Goal: Book appointment/travel/reservation

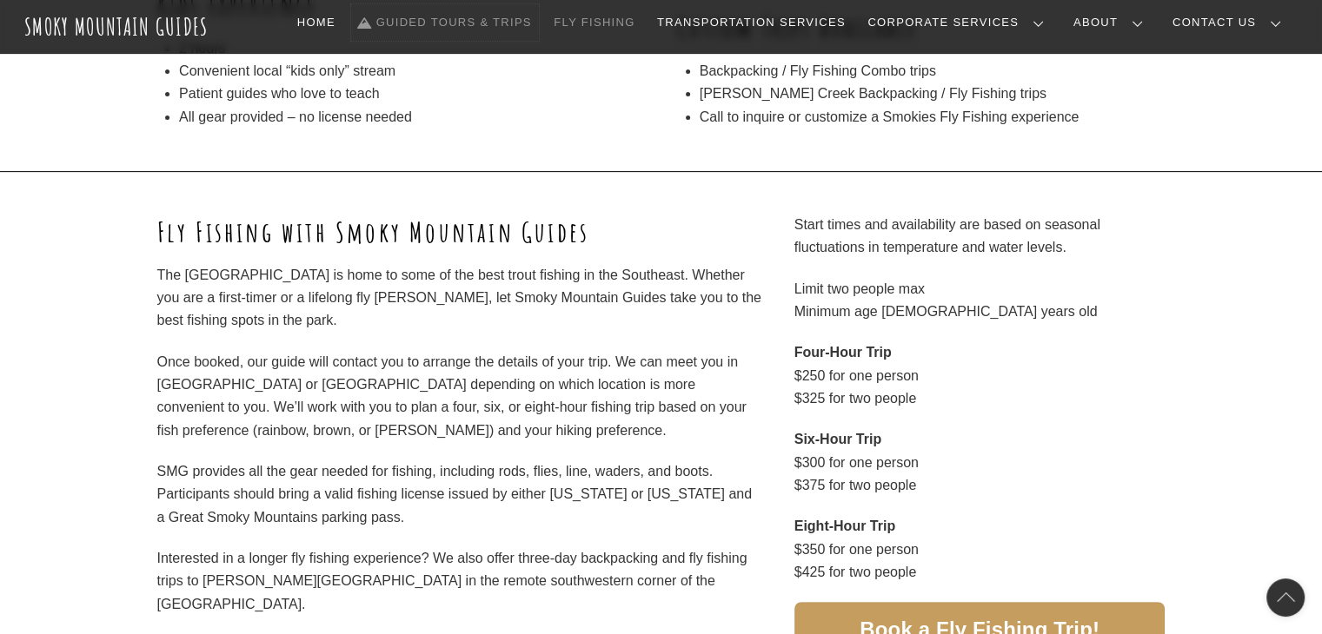
click at [525, 19] on link "Guided Tours & Trips" at bounding box center [445, 22] width 188 height 37
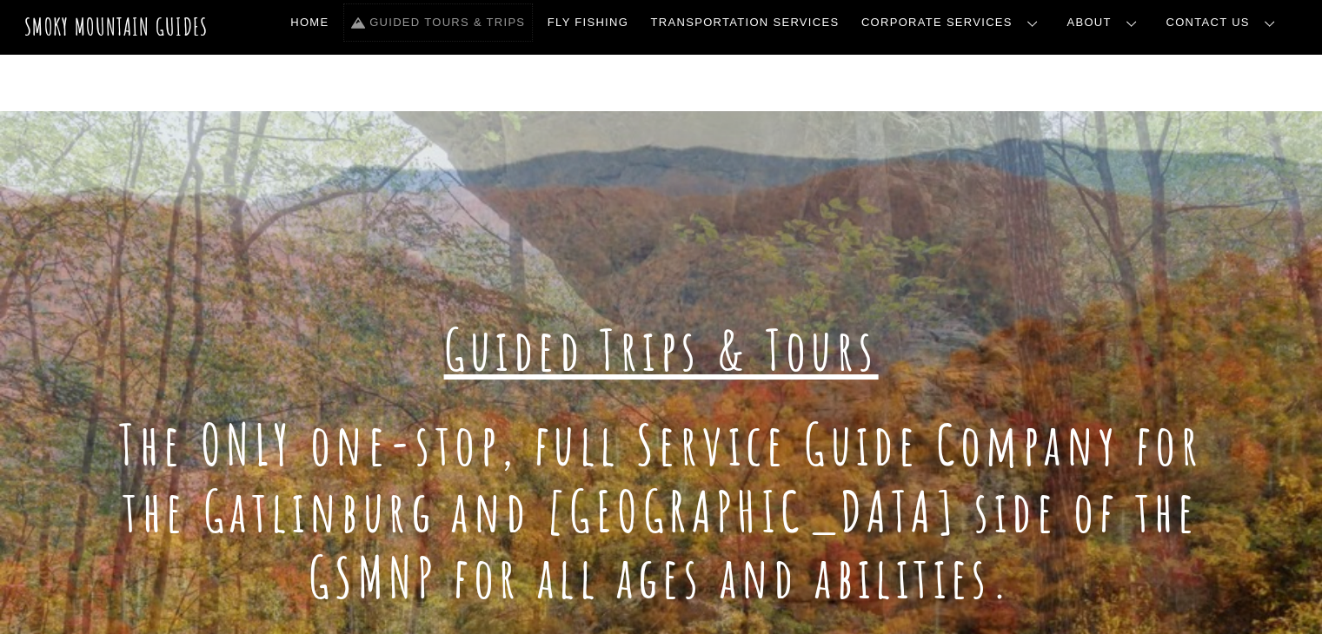
click at [530, 29] on link "Guided Tours & Trips" at bounding box center [438, 22] width 188 height 37
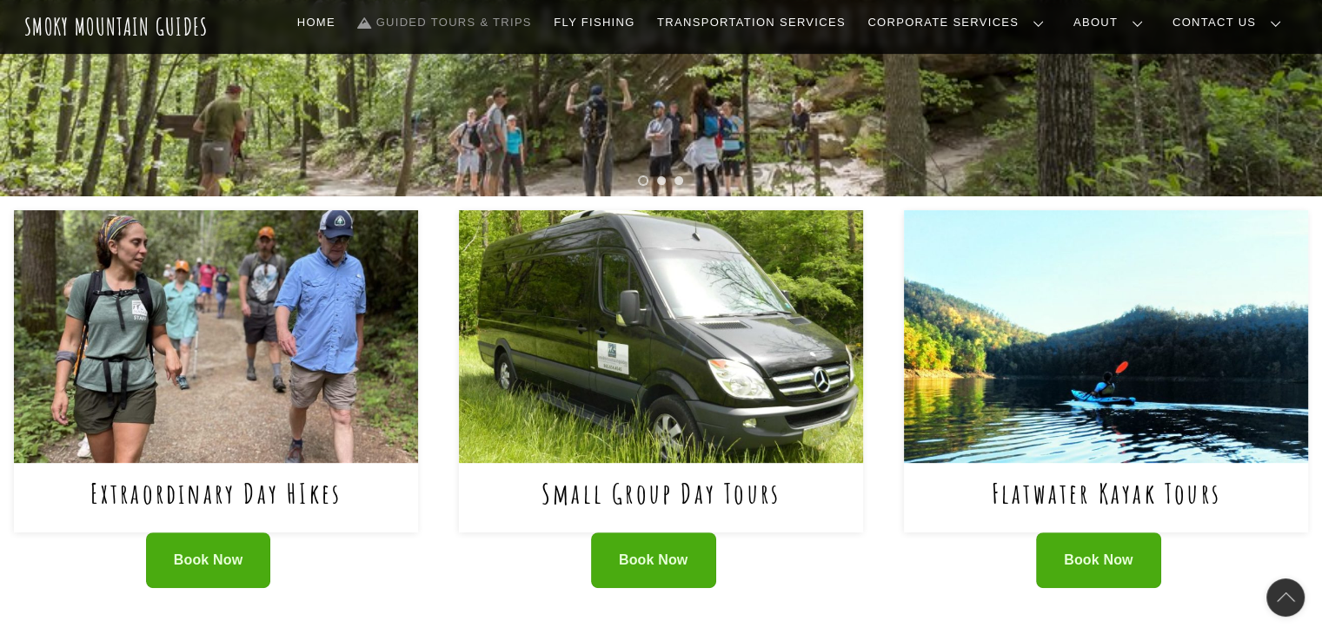
scroll to position [667, 0]
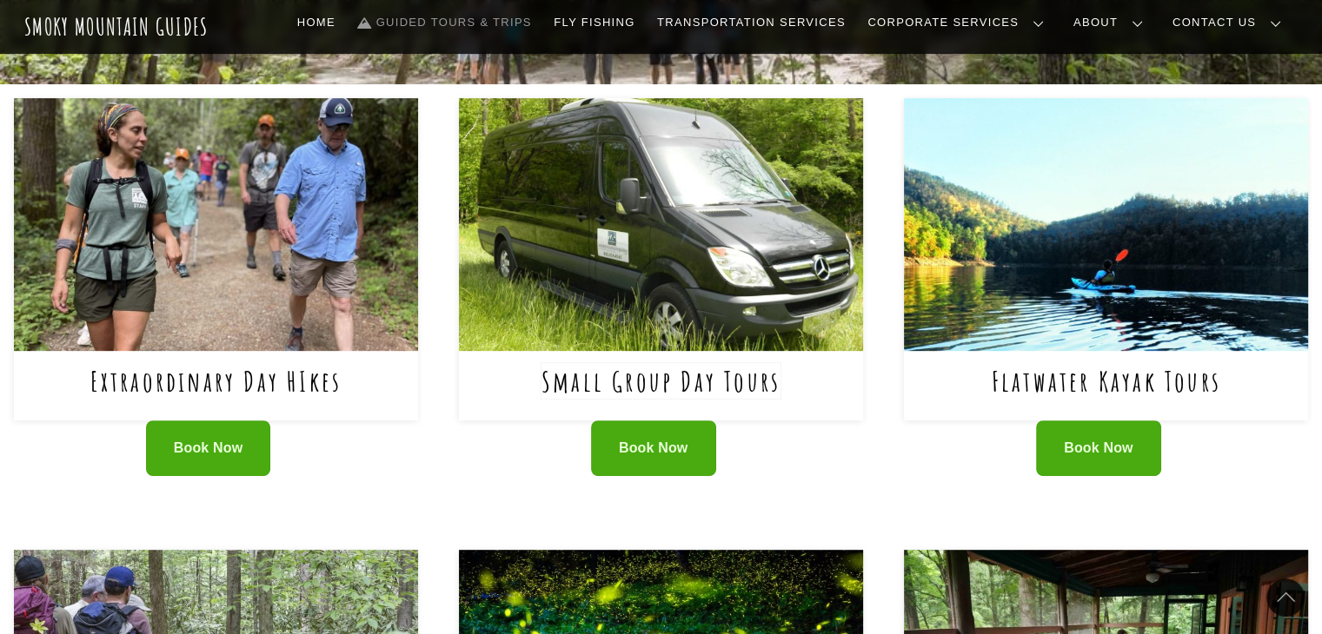
click at [576, 375] on link "Small Group Day Tours" at bounding box center [660, 381] width 239 height 36
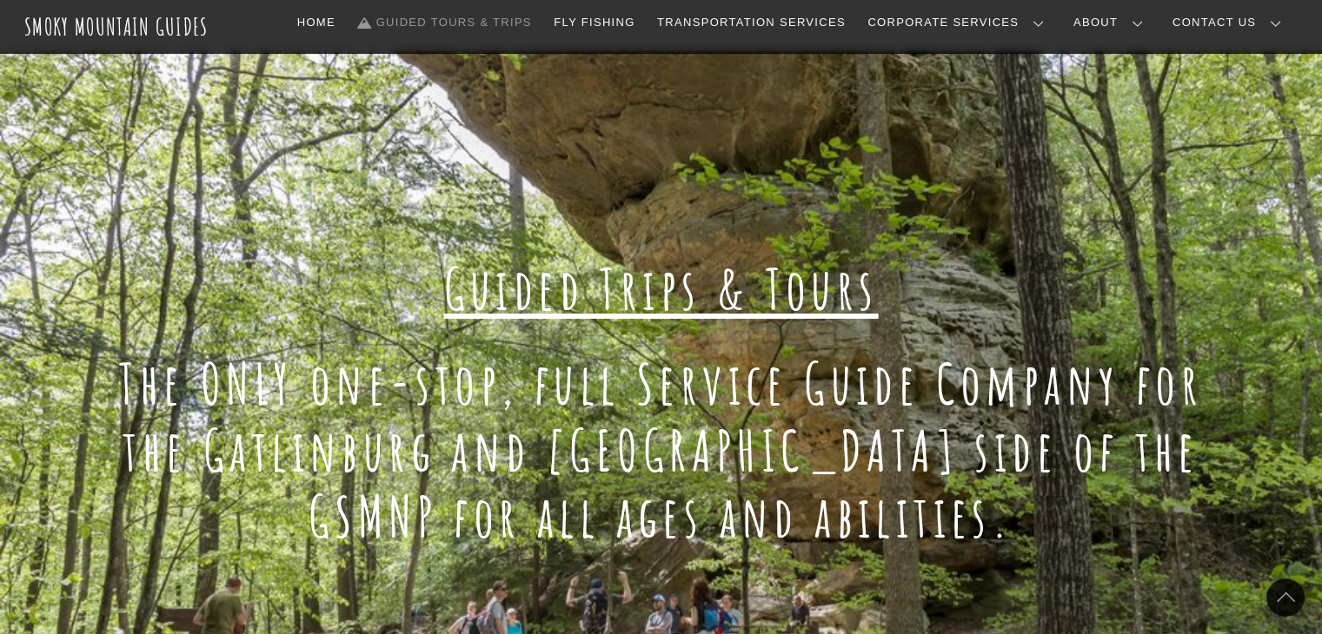
scroll to position [59, 0]
